Goal: Information Seeking & Learning: Learn about a topic

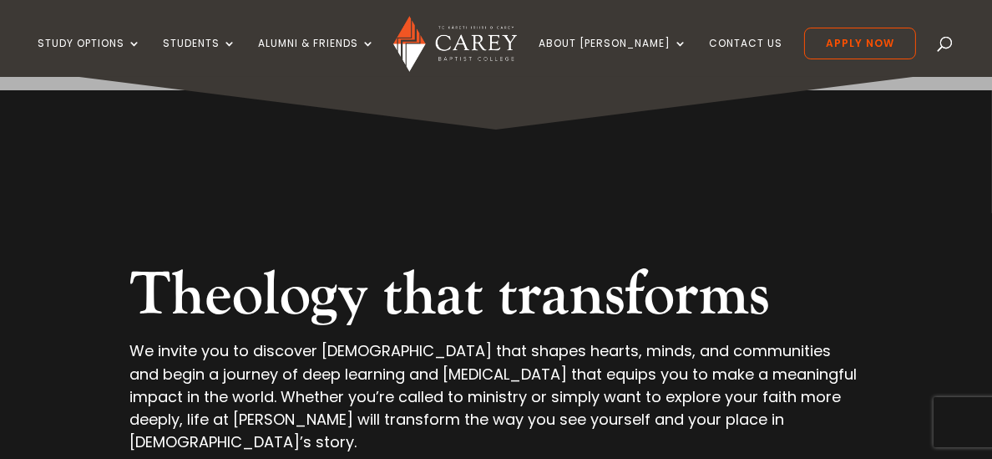
click at [946, 47] on span at bounding box center [946, 47] width 0 height 0
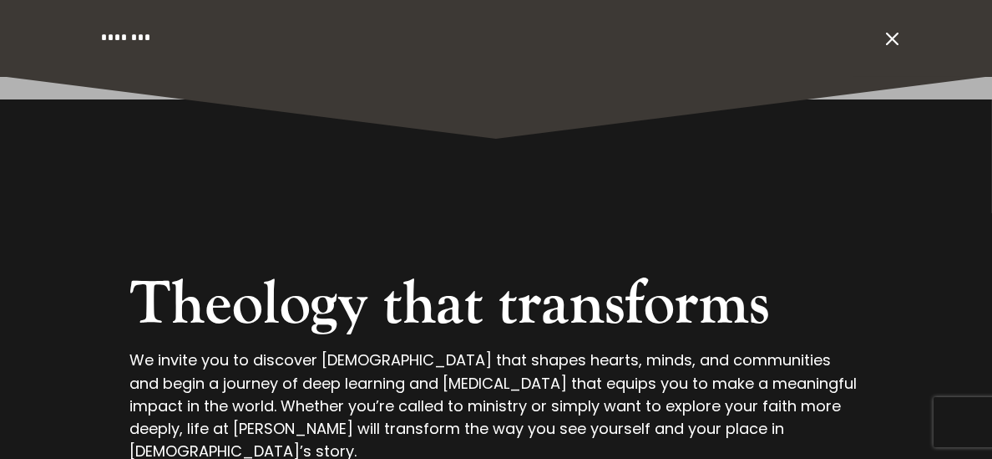
click at [175, 37] on input "search" at bounding box center [488, 38] width 779 height 77
type input "**********"
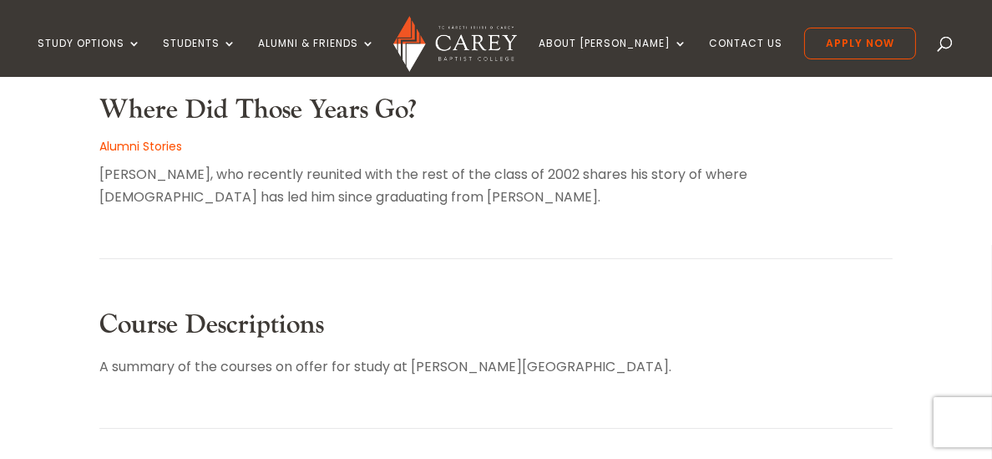
scroll to position [468, 0]
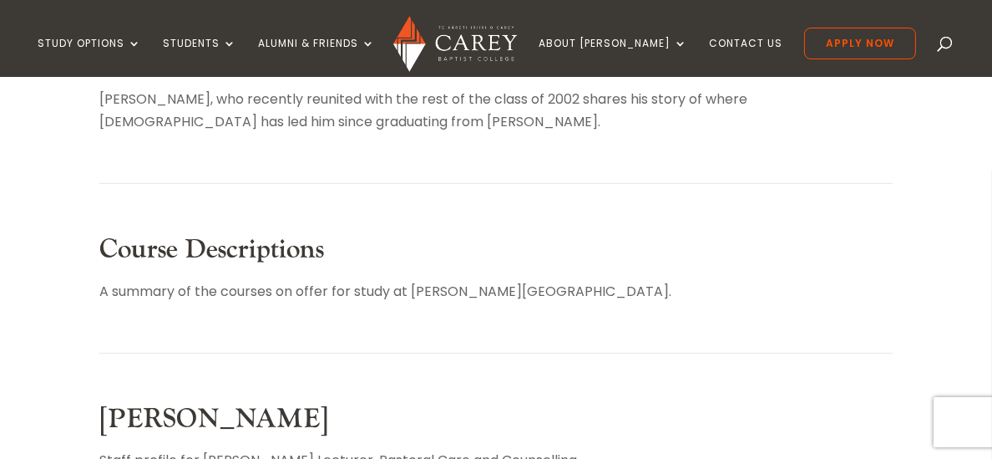
click at [220, 249] on link "Course Descriptions" at bounding box center [211, 249] width 225 height 34
click at [264, 254] on link "Course Descriptions" at bounding box center [211, 249] width 225 height 34
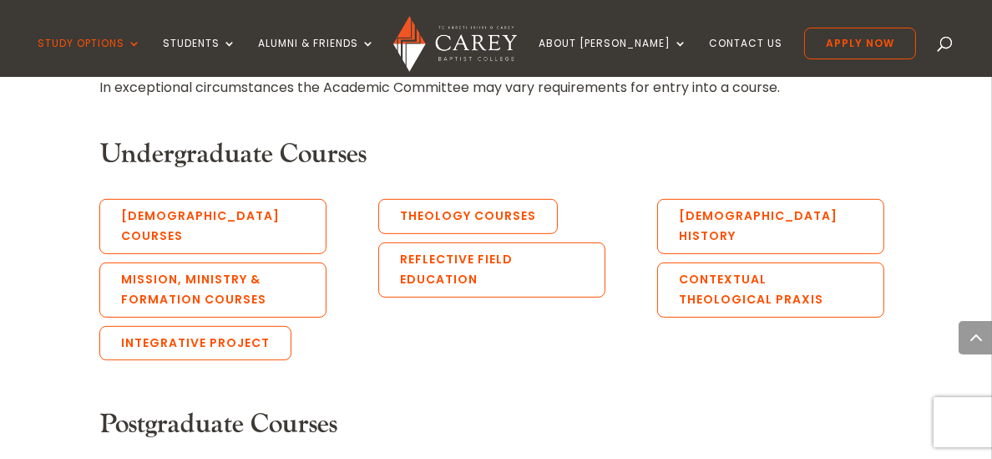
scroll to position [1002, 0]
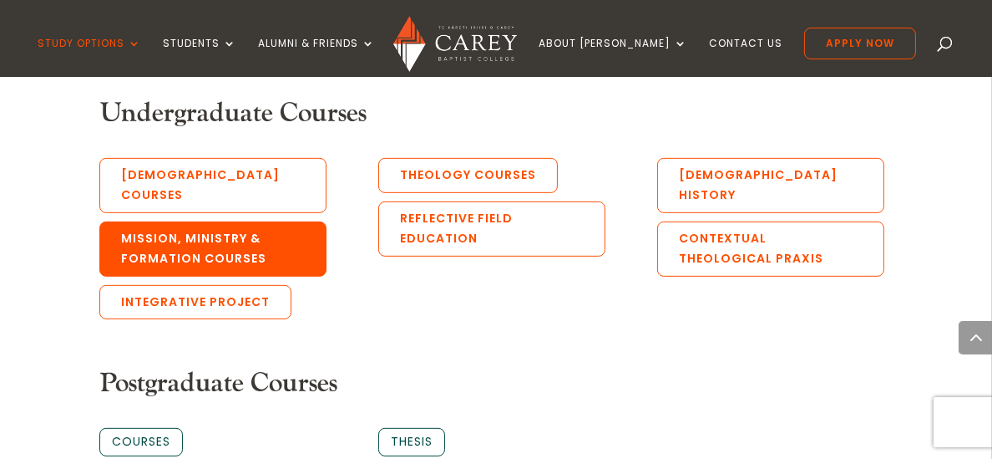
click at [225, 224] on link "Mission, Ministry & Formation Courses" at bounding box center [212, 248] width 227 height 55
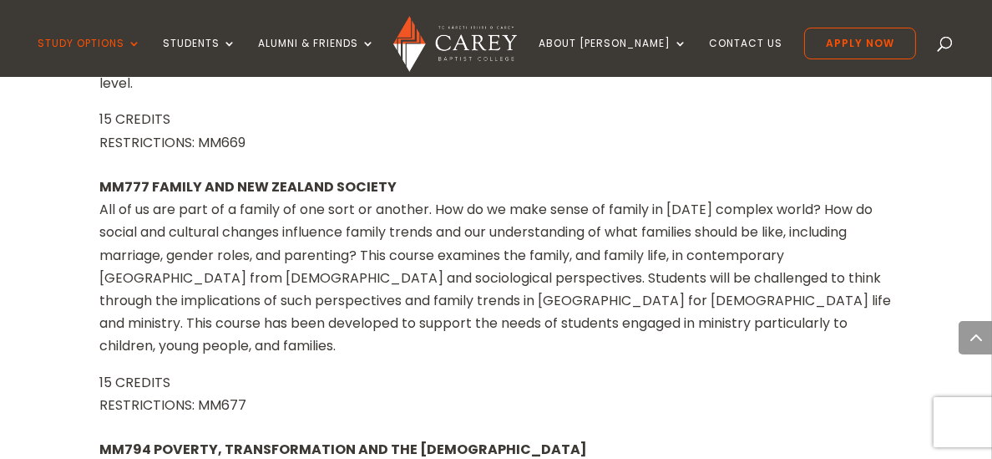
scroll to position [17574, 0]
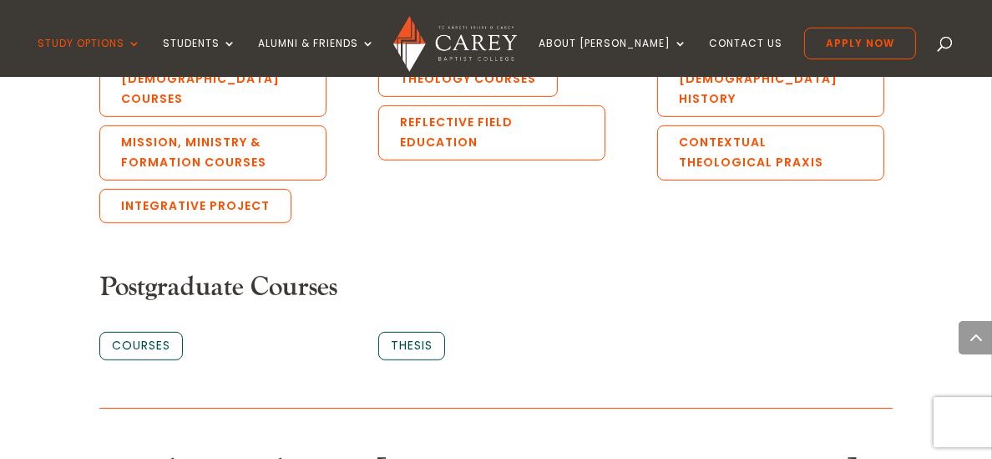
scroll to position [1069, 0]
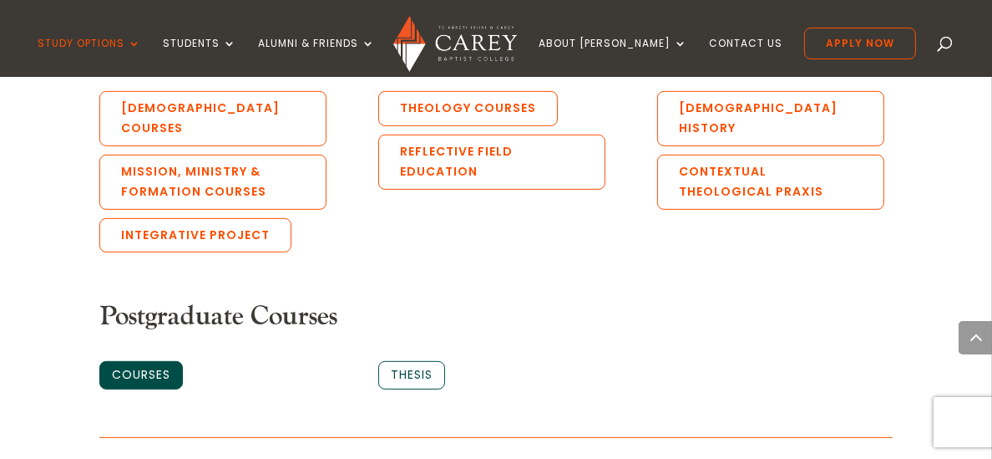
click at [153, 361] on link "Courses" at bounding box center [141, 375] width 84 height 28
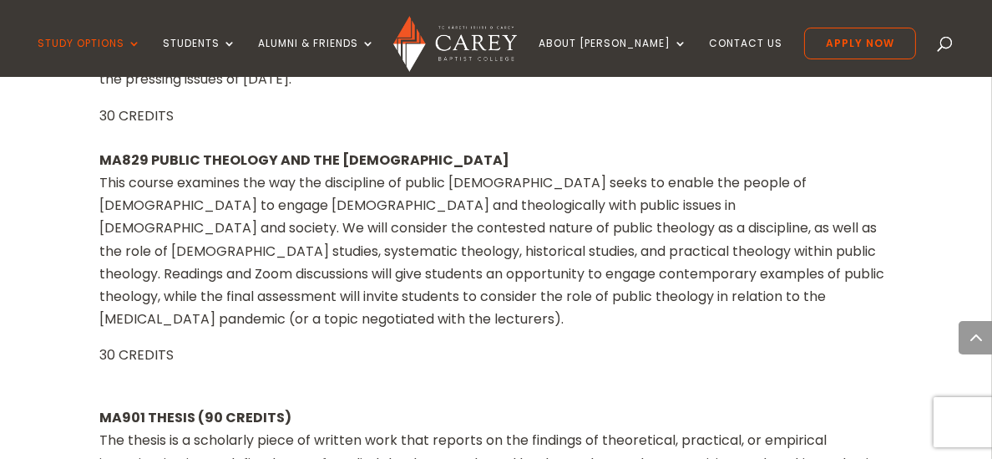
scroll to position [21010, 0]
